Goal: Information Seeking & Learning: Learn about a topic

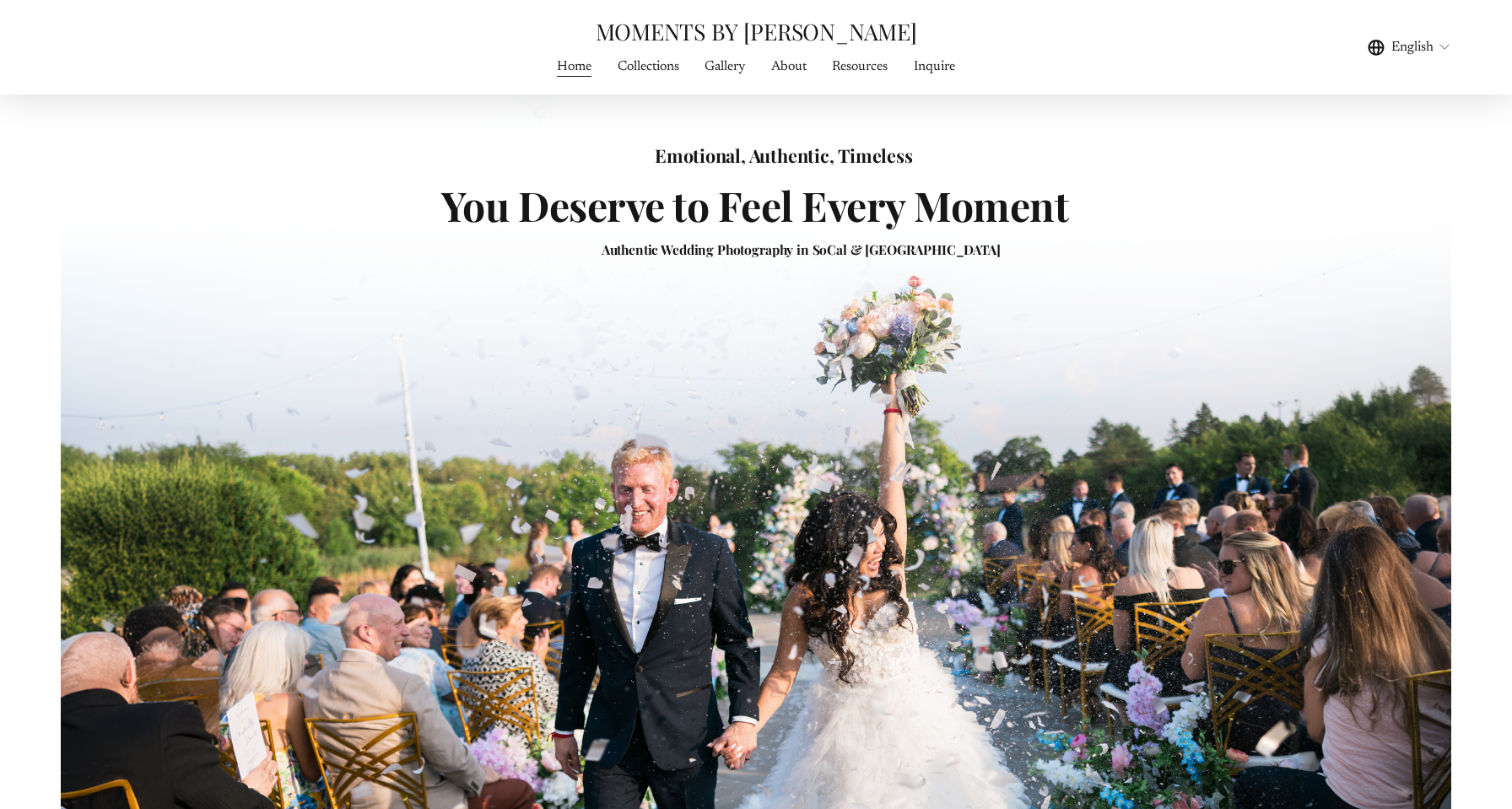
click at [649, 62] on link "Collections" at bounding box center [649, 66] width 61 height 23
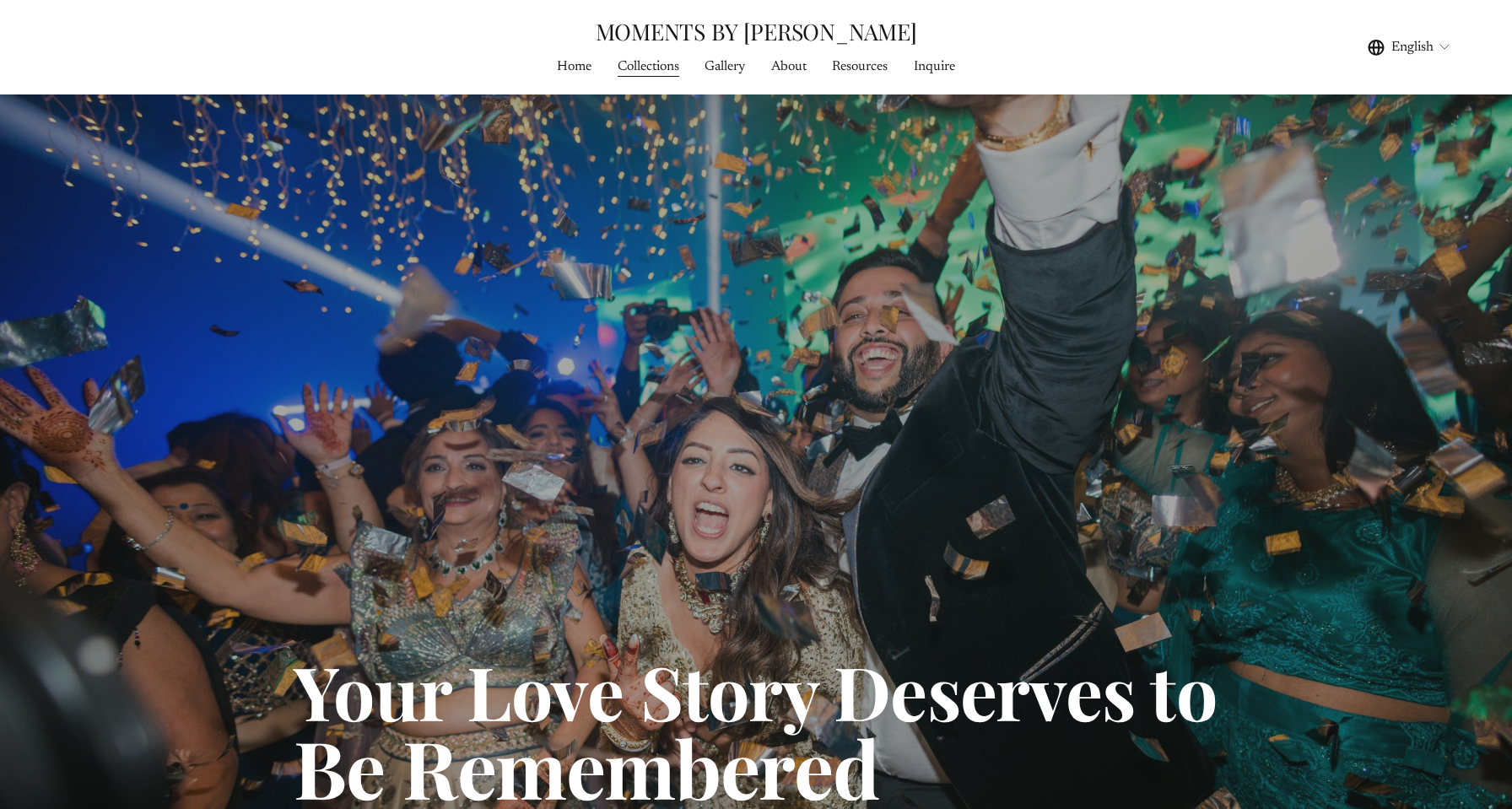
click at [733, 60] on span "Gallery" at bounding box center [724, 66] width 40 height 20
click at [0, 0] on span "WEDDING PHOTOGRAPHY" at bounding box center [0, 0] width 0 height 0
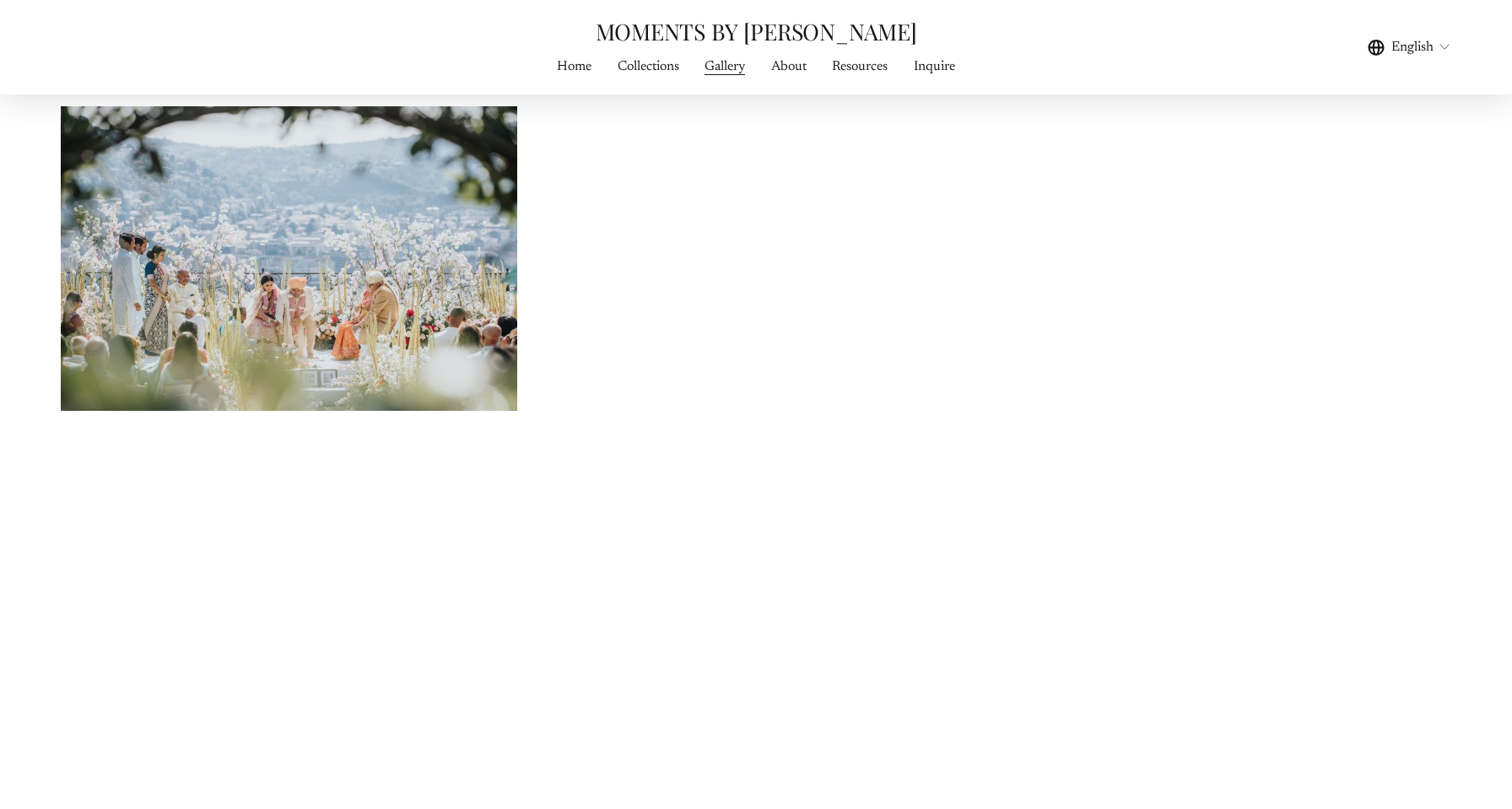
scroll to position [4741, 0]
